Goal: Ask a question

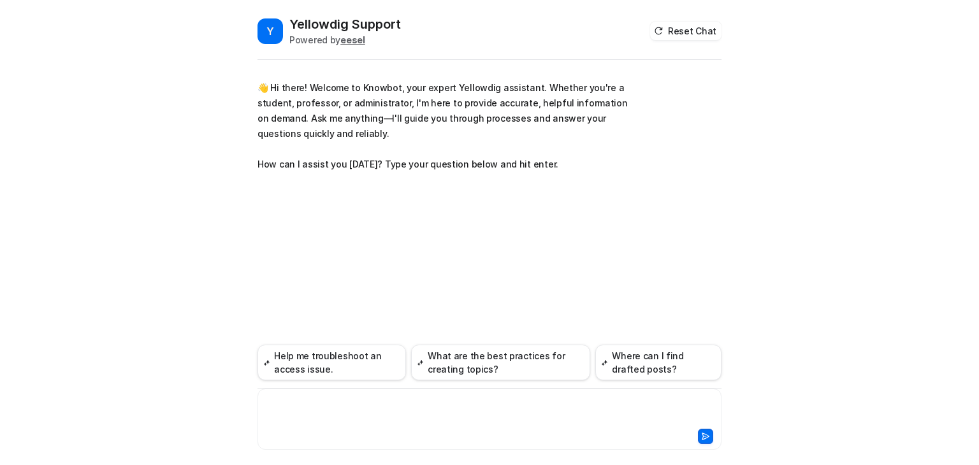
click at [317, 409] on div at bounding box center [490, 411] width 458 height 29
paste div
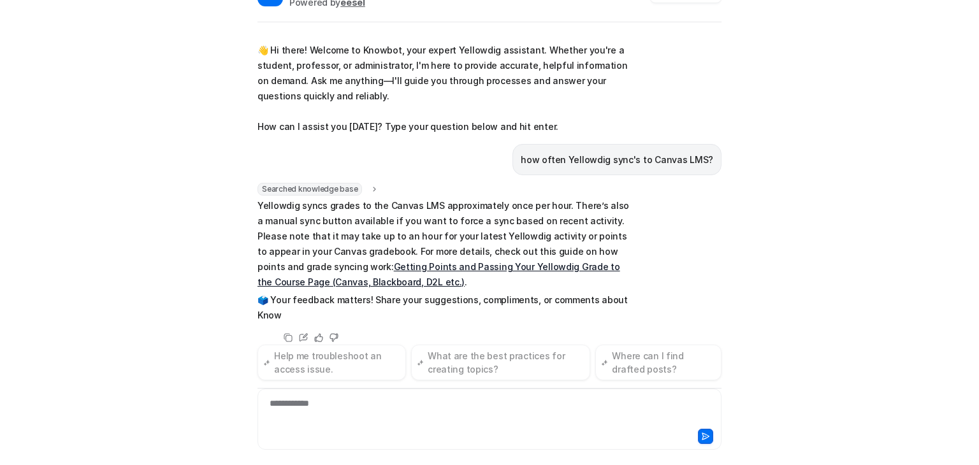
scroll to position [47, 0]
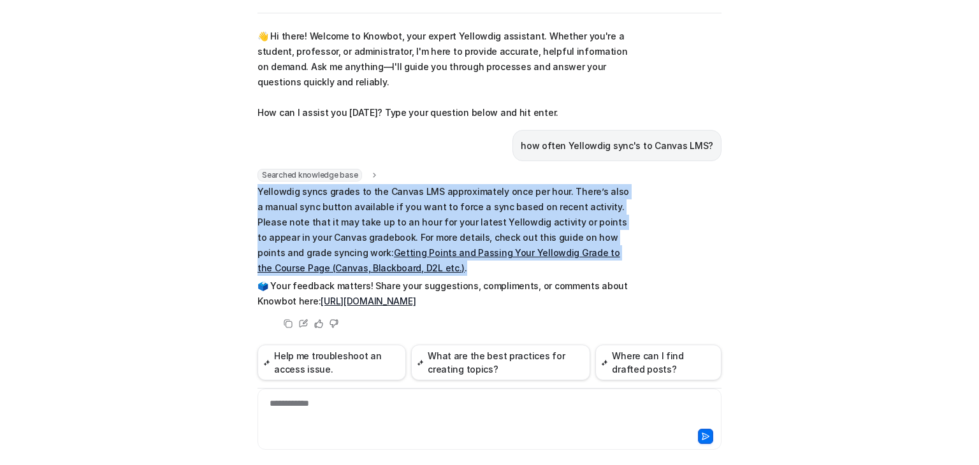
drag, startPoint x: 254, startPoint y: 189, endPoint x: 412, endPoint y: 260, distance: 173.2
click at [412, 260] on p "Yellowdig syncs grades to the Canvas LMS approximately once per hour. There’s a…" at bounding box center [444, 230] width 373 height 92
copy p "Yellowdig syncs grades to the Canvas LMS approximately once per hour. There’s a…"
